Goal: Information Seeking & Learning: Learn about a topic

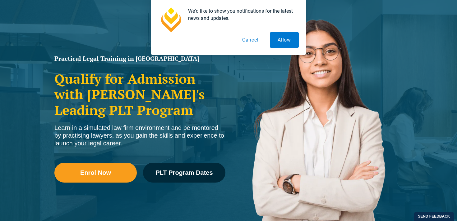
scroll to position [61, 0]
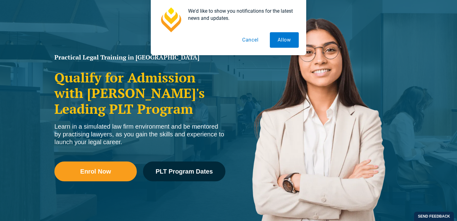
click at [249, 41] on button "Cancel" at bounding box center [250, 40] width 32 height 16
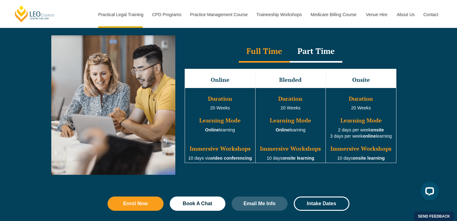
scroll to position [573, 0]
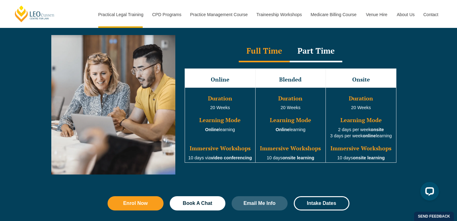
click at [319, 54] on div "Part Time" at bounding box center [315, 52] width 52 height 22
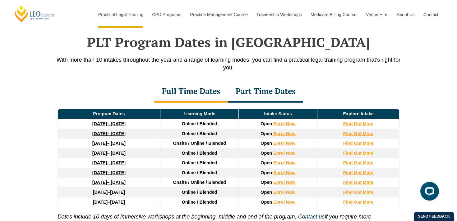
scroll to position [808, 0]
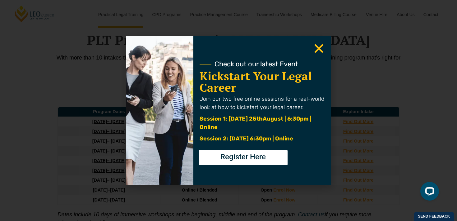
click at [318, 52] on icon "Close" at bounding box center [318, 49] width 12 height 12
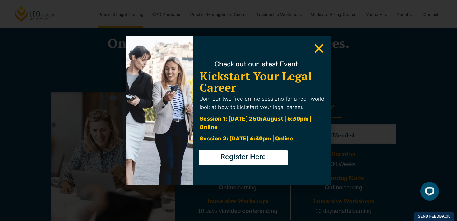
scroll to position [515, 0]
click at [318, 51] on icon "Close" at bounding box center [318, 49] width 12 height 12
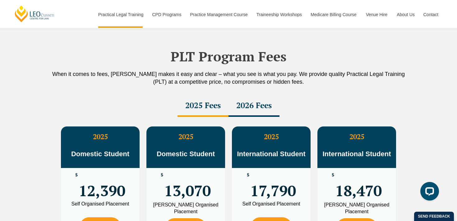
scroll to position [1103, 0]
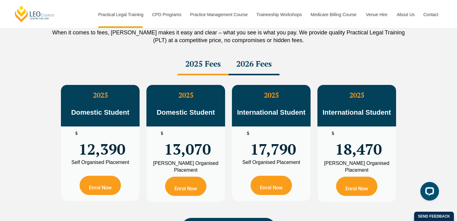
click at [255, 71] on div "2026 Fees" at bounding box center [253, 65] width 51 height 22
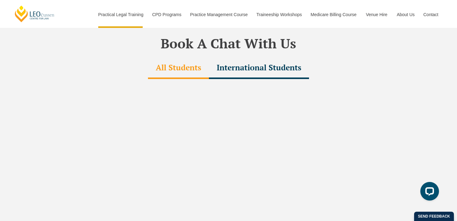
scroll to position [1902, 0]
